Goal: Task Accomplishment & Management: Manage account settings

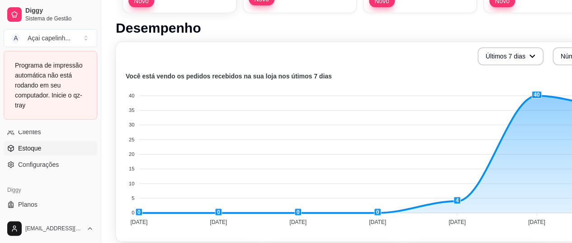
scroll to position [481, 0]
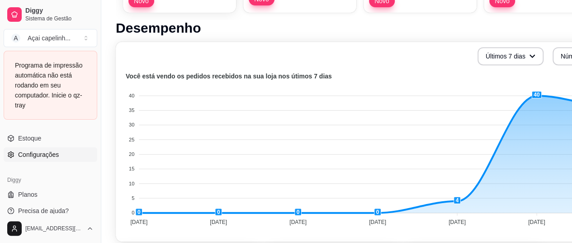
click at [46, 152] on span "Configurações" at bounding box center [38, 154] width 41 height 9
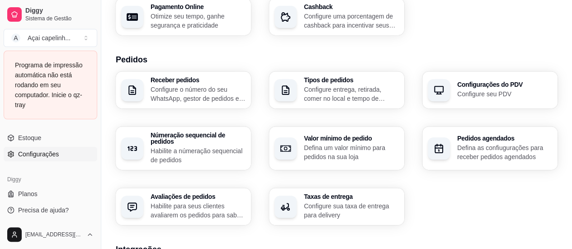
scroll to position [181, 0]
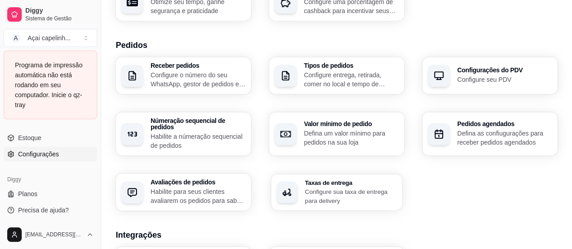
click at [322, 187] on p "Configure sua taxa de entrega para delivery" at bounding box center [351, 196] width 92 height 18
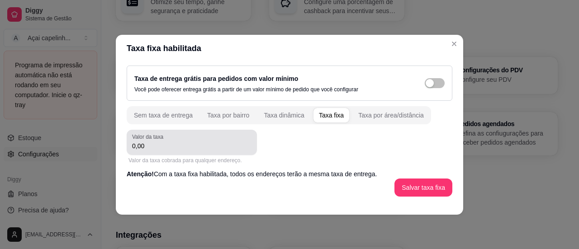
click at [214, 143] on input "0,00" at bounding box center [191, 146] width 119 height 9
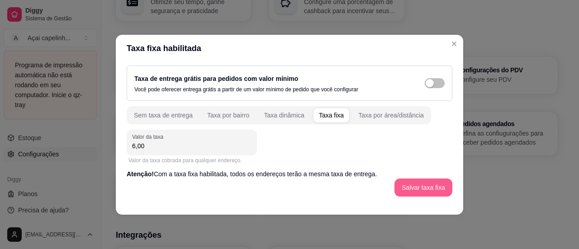
type input "6,00"
click at [409, 190] on button "Salvar taxa fixa" at bounding box center [423, 188] width 56 height 18
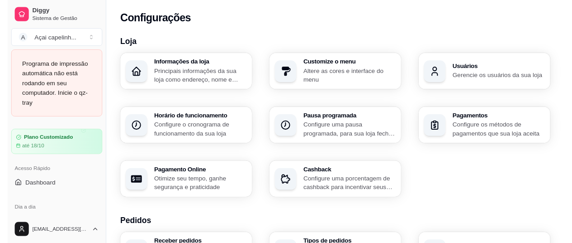
scroll to position [90, 0]
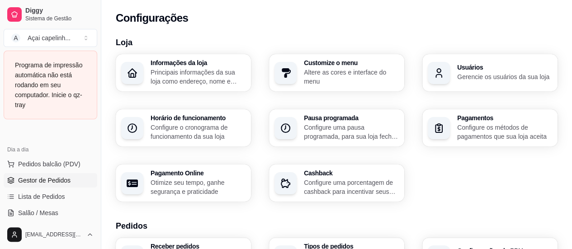
click at [48, 178] on span "Gestor de Pedidos" at bounding box center [44, 180] width 52 height 9
